Goal: Check status: Check status

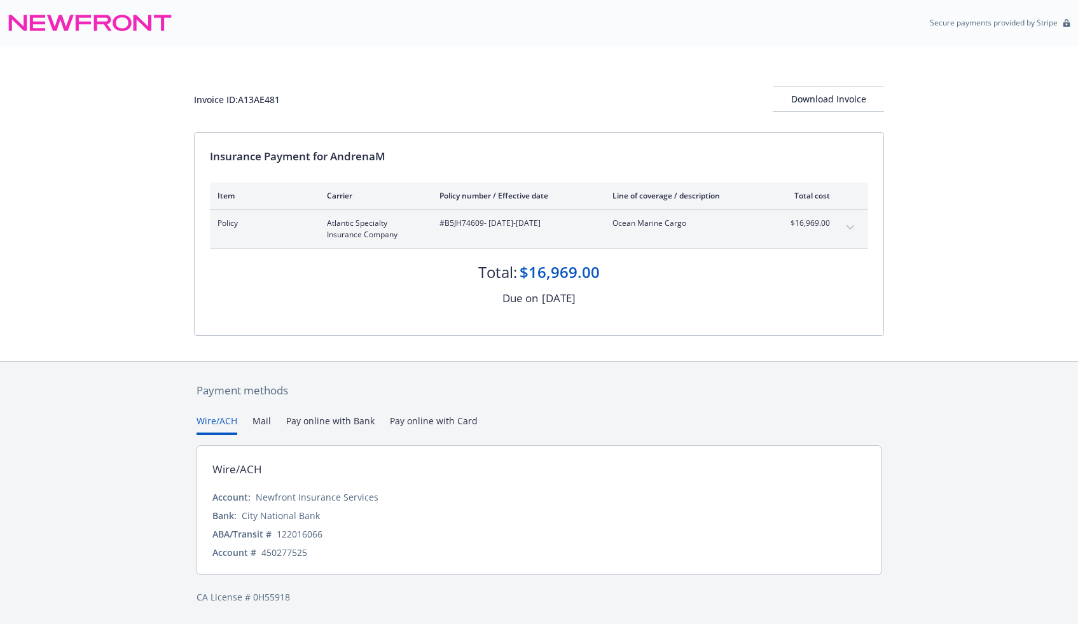
click at [72, 22] on icon at bounding box center [90, 23] width 165 height 31
click at [76, 27] on icon at bounding box center [83, 23] width 15 height 16
click at [99, 19] on icon at bounding box center [90, 23] width 165 height 31
